Goal: Task Accomplishment & Management: Complete application form

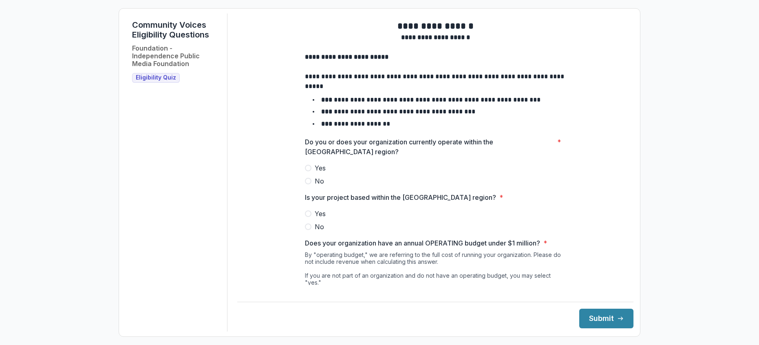
click at [308, 171] on span at bounding box center [308, 168] width 7 height 7
click at [306, 217] on span at bounding box center [308, 213] width 7 height 7
click at [600, 315] on button "Submit" at bounding box center [606, 318] width 54 height 20
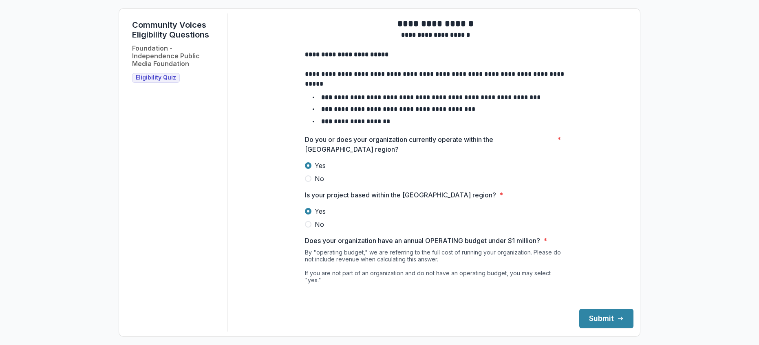
click at [306, 290] on span at bounding box center [308, 291] width 7 height 7
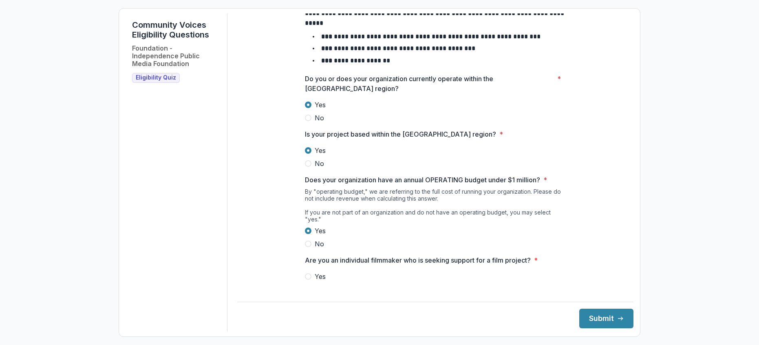
scroll to position [79, 0]
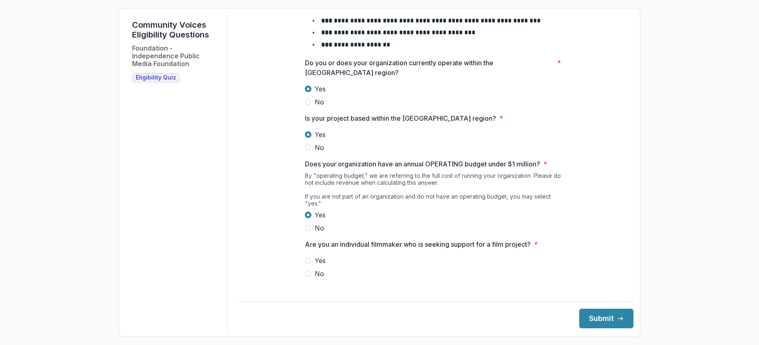
click at [306, 275] on span at bounding box center [308, 273] width 7 height 7
click at [602, 316] on button "Submit" at bounding box center [606, 318] width 54 height 20
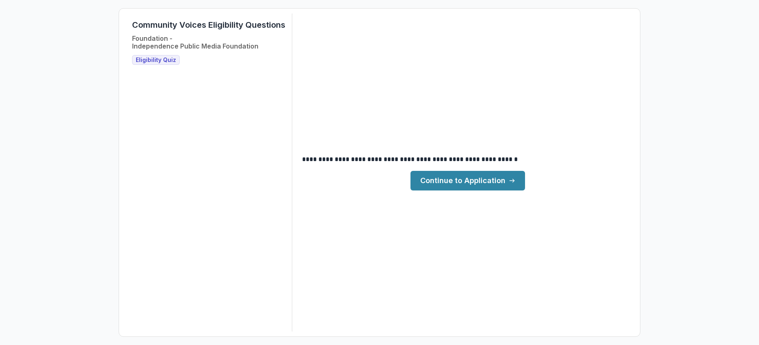
click at [477, 176] on link "Continue to Application" at bounding box center [467, 181] width 114 height 20
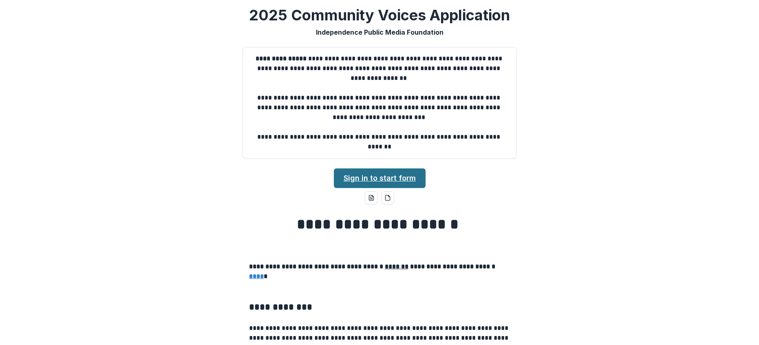
click at [385, 174] on link "Sign in to start form" at bounding box center [380, 178] width 92 height 20
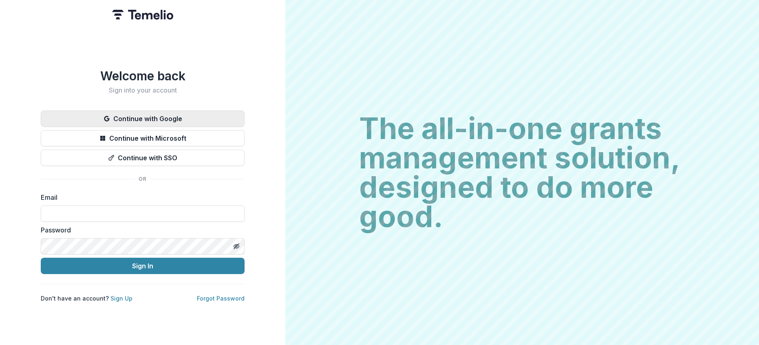
click at [181, 117] on button "Continue with Google" at bounding box center [143, 118] width 204 height 16
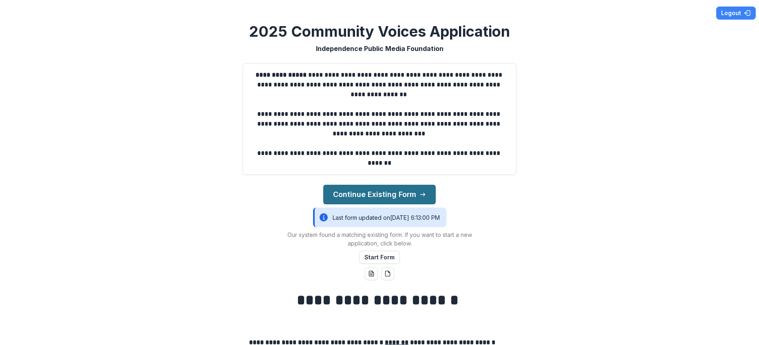
click at [407, 193] on button "Continue Existing Form" at bounding box center [379, 195] width 112 height 20
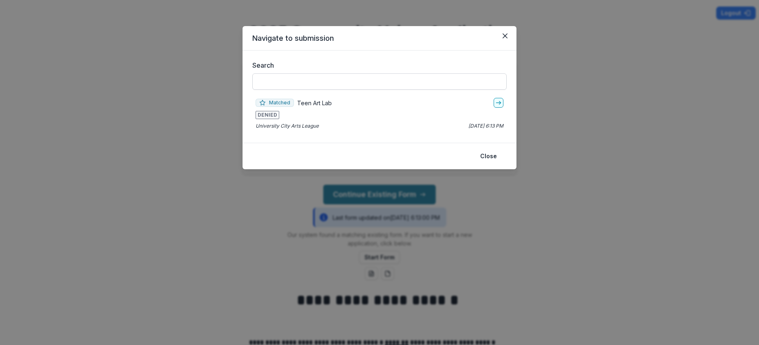
click at [409, 85] on input "Search" at bounding box center [379, 81] width 254 height 16
click at [506, 36] on icon "Close" at bounding box center [504, 35] width 5 height 5
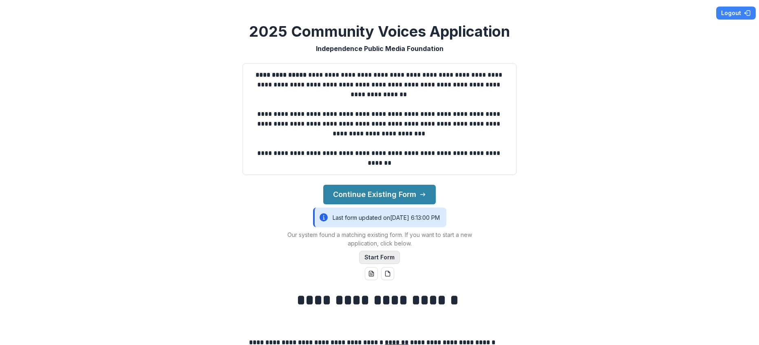
click at [388, 257] on button "Start Form" at bounding box center [379, 257] width 41 height 13
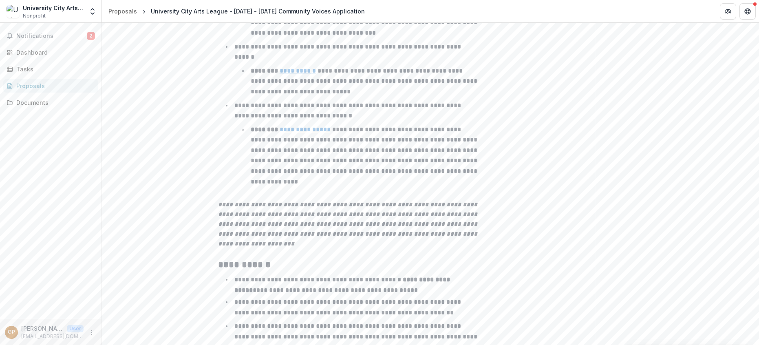
scroll to position [376, 0]
click at [53, 34] on span "Notifications" at bounding box center [51, 36] width 70 height 7
click at [399, 200] on em "**********" at bounding box center [348, 222] width 261 height 45
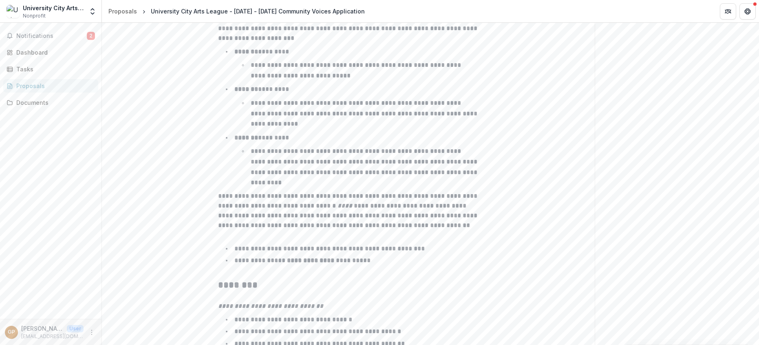
scroll to position [1284, 0]
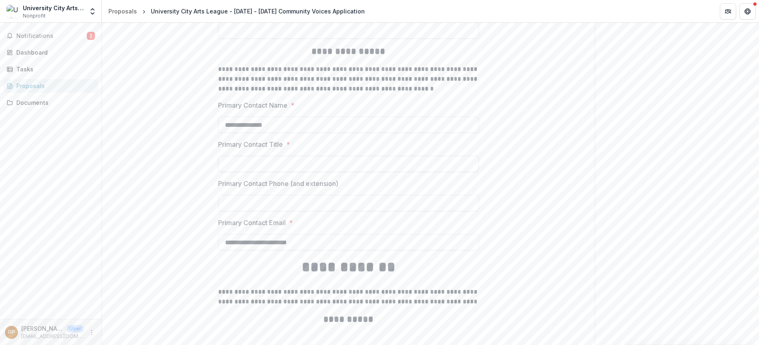
click at [251, 165] on input "Primary Contact Title *" at bounding box center [348, 164] width 261 height 16
type input "**********"
click at [263, 200] on input "Primary Contact Phone (and extension)" at bounding box center [348, 203] width 261 height 16
type input "**********"
click at [262, 242] on input "**********" at bounding box center [348, 242] width 261 height 16
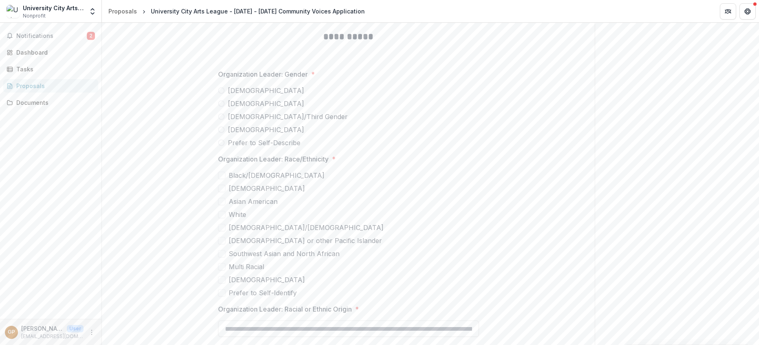
scroll to position [1567, 0]
type input "**********"
click at [222, 90] on span at bounding box center [221, 89] width 7 height 7
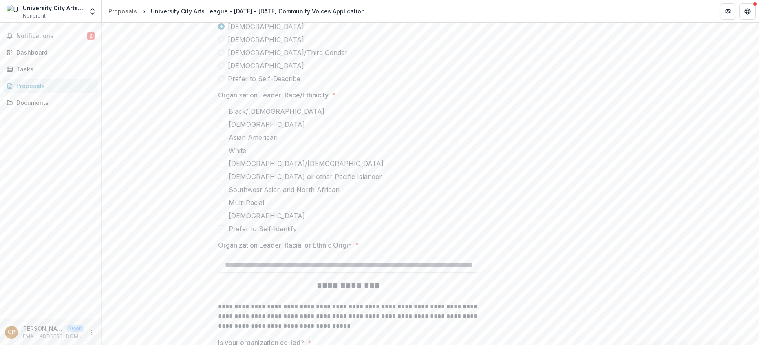
scroll to position [1631, 0]
click at [222, 151] on span at bounding box center [221, 148] width 7 height 7
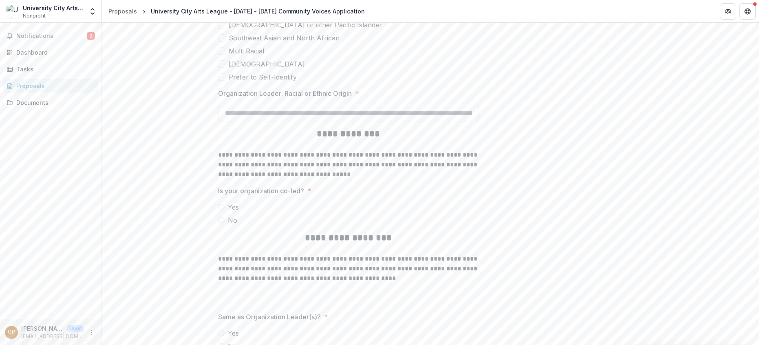
scroll to position [1824, 0]
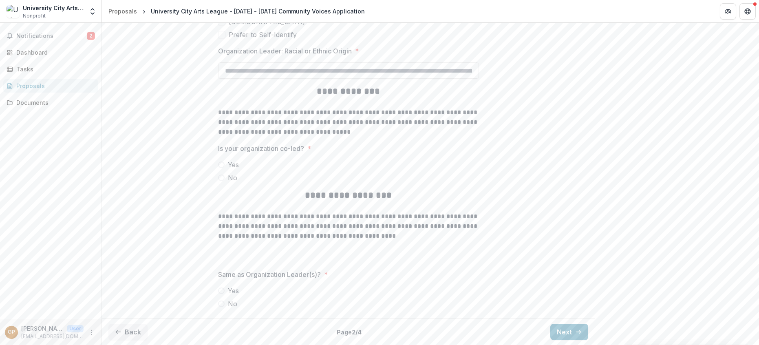
click at [220, 177] on span at bounding box center [221, 177] width 7 height 7
click at [220, 305] on span at bounding box center [221, 303] width 7 height 7
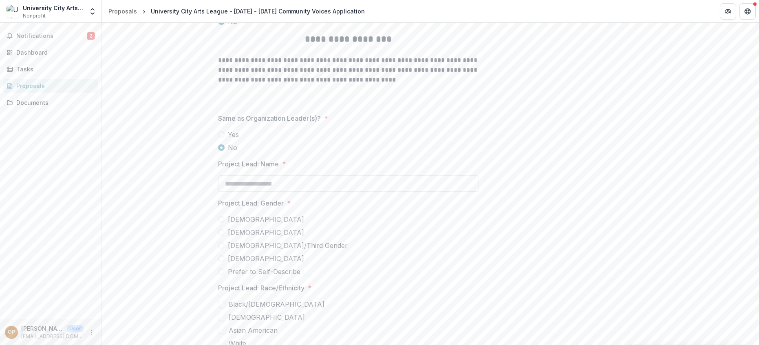
scroll to position [1982, 0]
click at [275, 186] on input "Project Lead: Name *" at bounding box center [348, 181] width 261 height 16
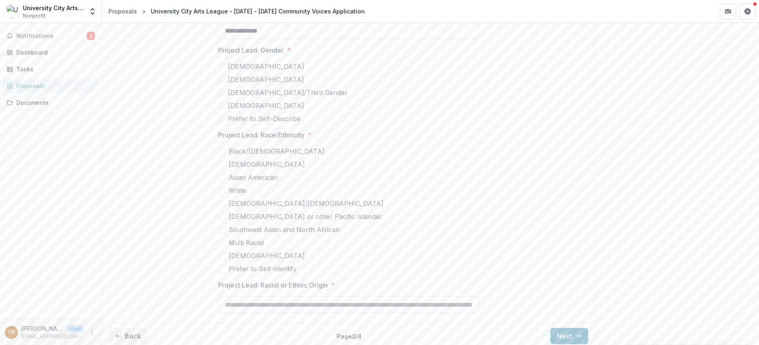
scroll to position [2137, 0]
type input "**********"
click at [565, 330] on button "Next" at bounding box center [569, 331] width 38 height 16
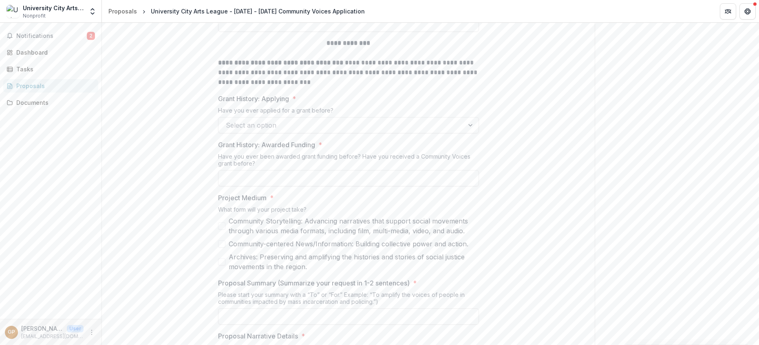
scroll to position [400, 0]
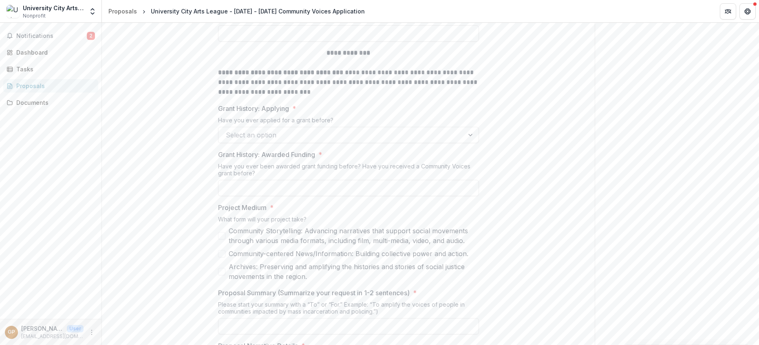
click at [342, 133] on div at bounding box center [341, 134] width 231 height 11
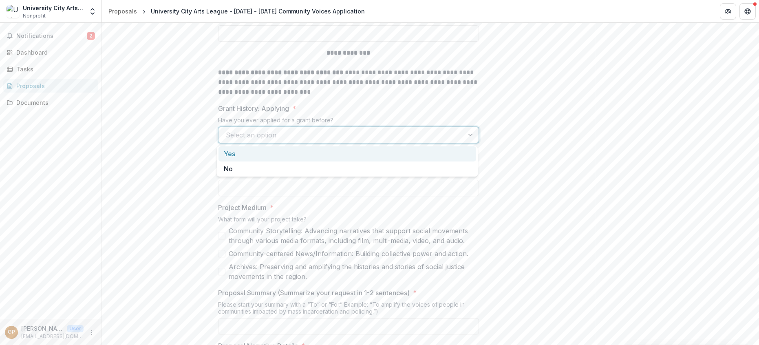
click at [229, 150] on div "Yes" at bounding box center [346, 153] width 257 height 15
click at [244, 189] on input "Grant History: Awarded Funding *" at bounding box center [348, 188] width 261 height 16
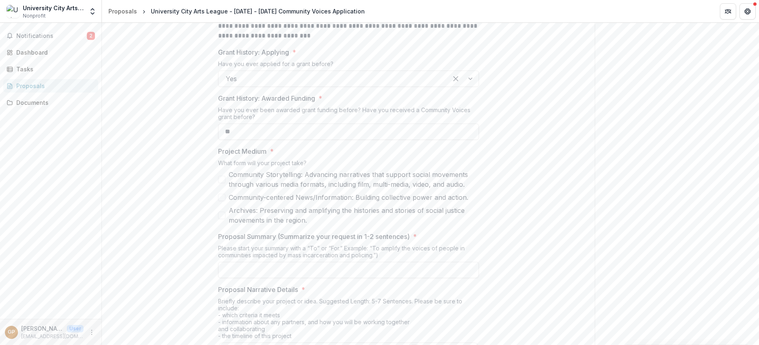
scroll to position [462, 0]
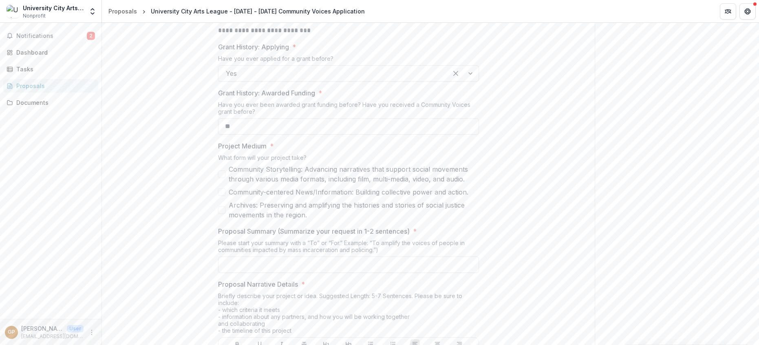
type input "**"
click at [223, 172] on span at bounding box center [221, 173] width 7 height 7
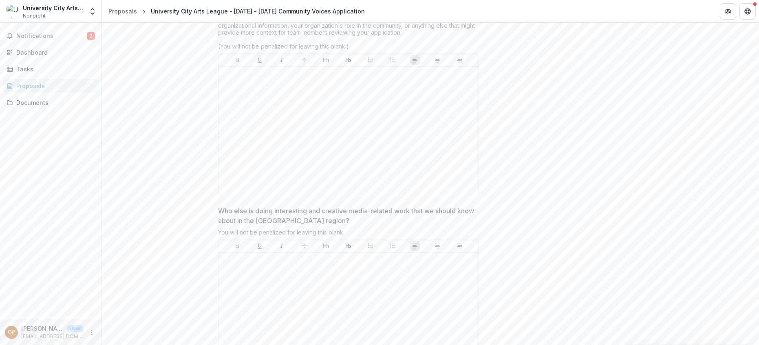
scroll to position [2193, 0]
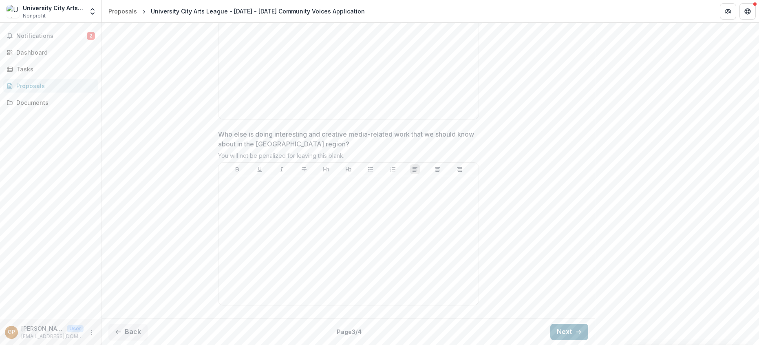
click at [569, 327] on button "Next" at bounding box center [569, 331] width 38 height 16
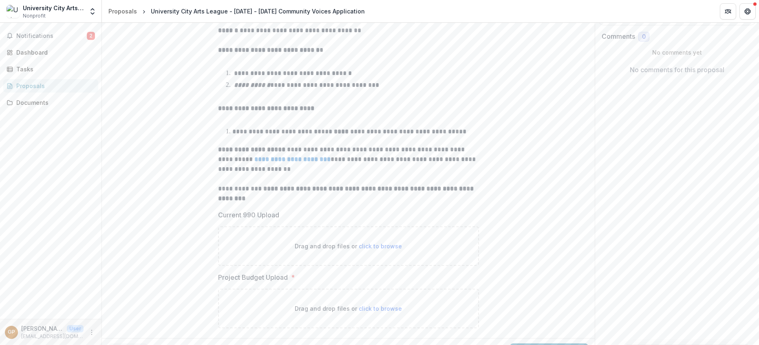
scroll to position [163, 0]
